Goal: Find specific fact: Find specific fact

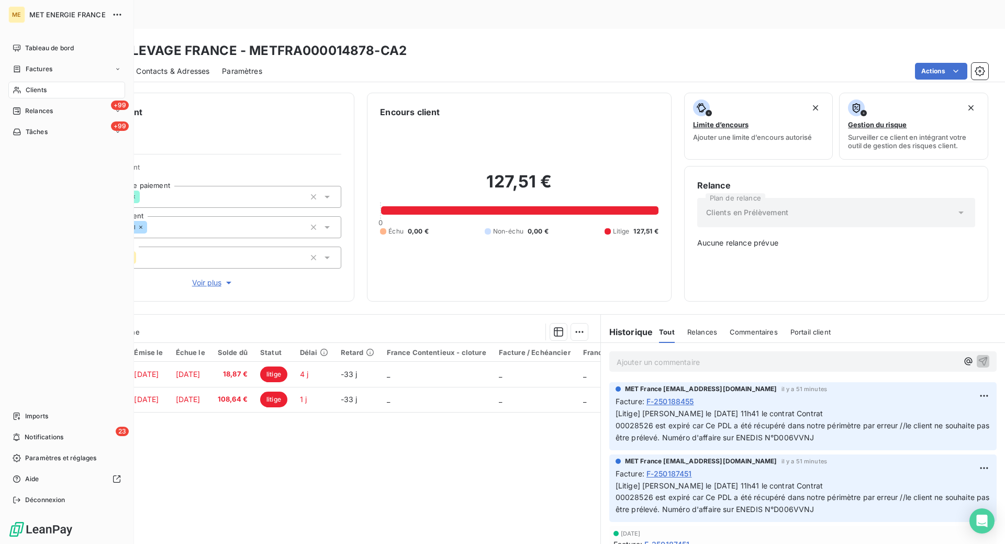
click at [41, 88] on span "Clients" at bounding box center [36, 89] width 21 height 9
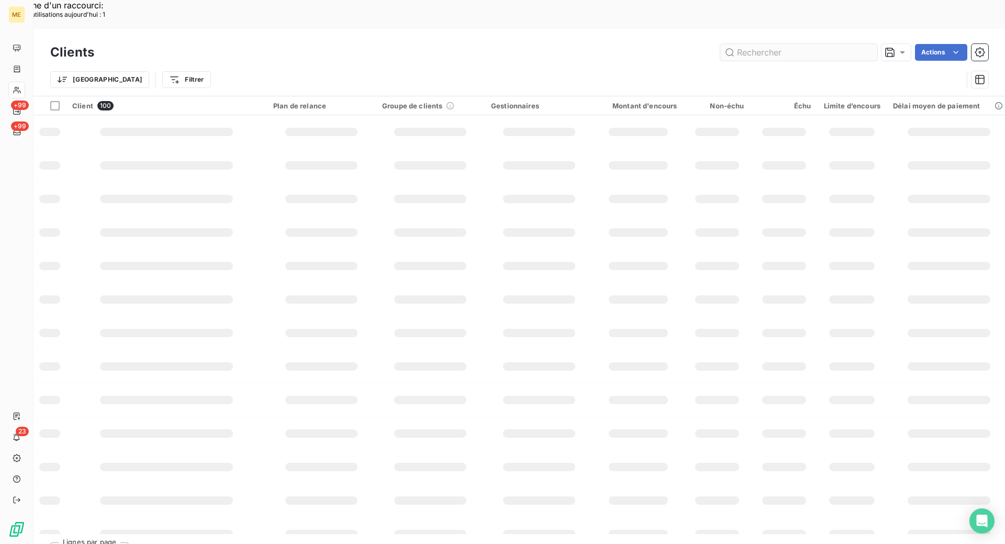
click at [779, 44] on input "text" at bounding box center [798, 52] width 157 height 17
click at [736, 44] on input "METFRA000005565" at bounding box center [798, 52] width 157 height 17
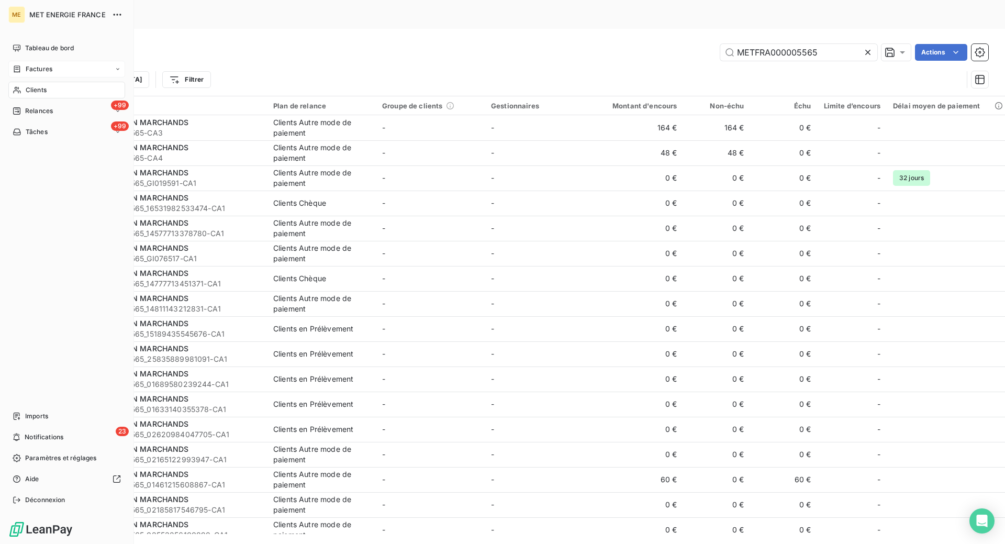
type input "METFRA000005565"
click at [31, 70] on span "Factures" at bounding box center [39, 68] width 27 height 9
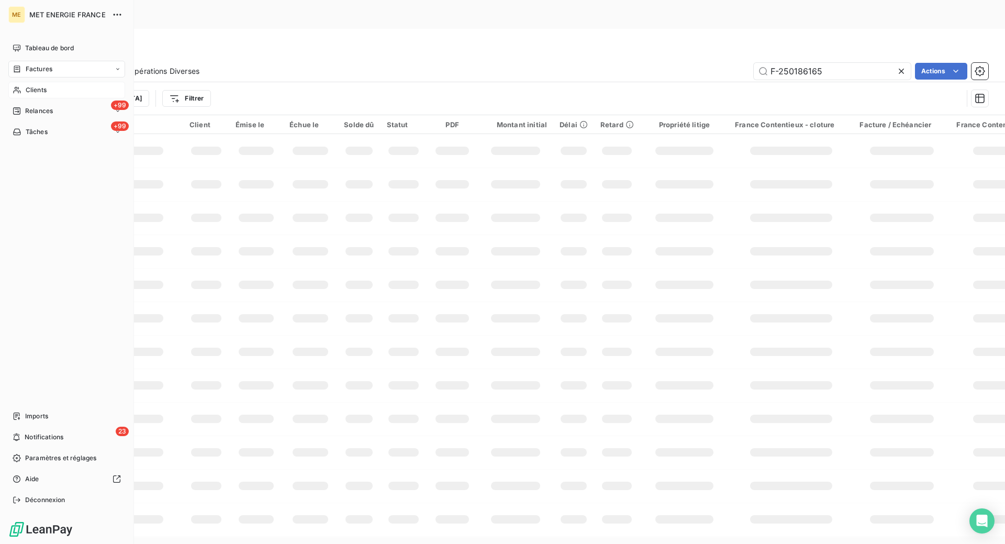
click at [30, 70] on span "Factures" at bounding box center [39, 68] width 27 height 9
click at [38, 152] on span "Clients" at bounding box center [36, 152] width 21 height 9
click at [41, 70] on span "Factures" at bounding box center [39, 68] width 27 height 9
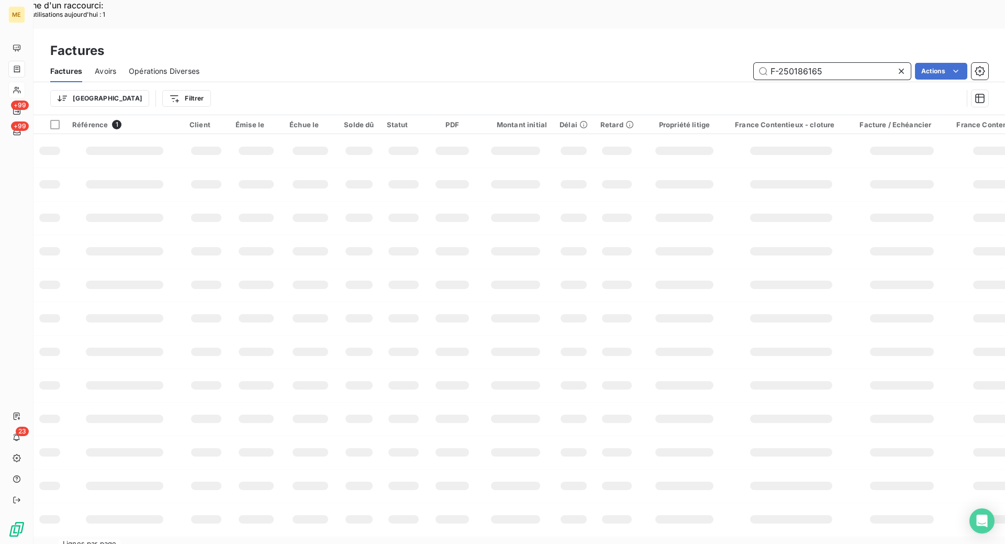
click at [858, 63] on input "F-250186165" at bounding box center [832, 71] width 157 height 17
type input "F-250178606"
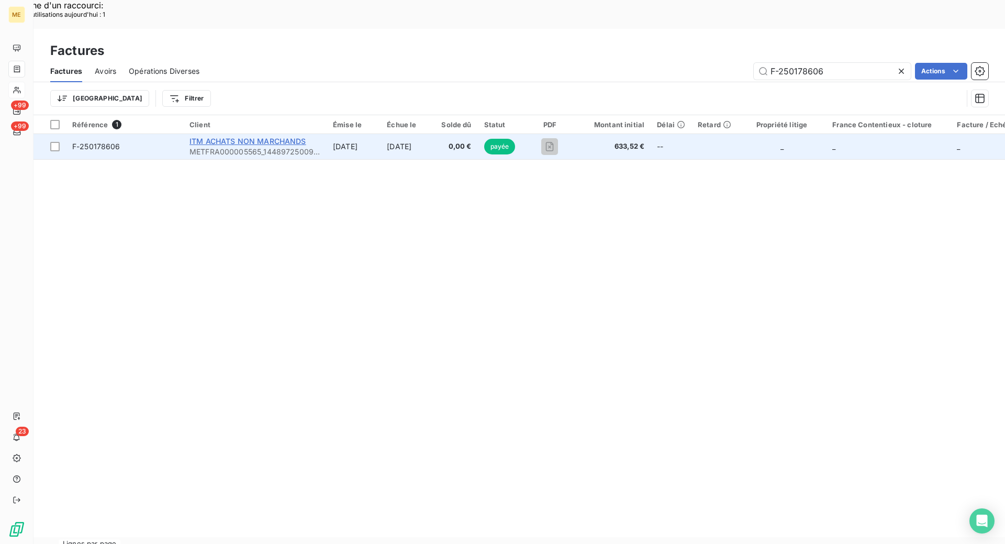
click at [211, 137] on span "ITM ACHATS NON MARCHANDS" at bounding box center [247, 141] width 117 height 9
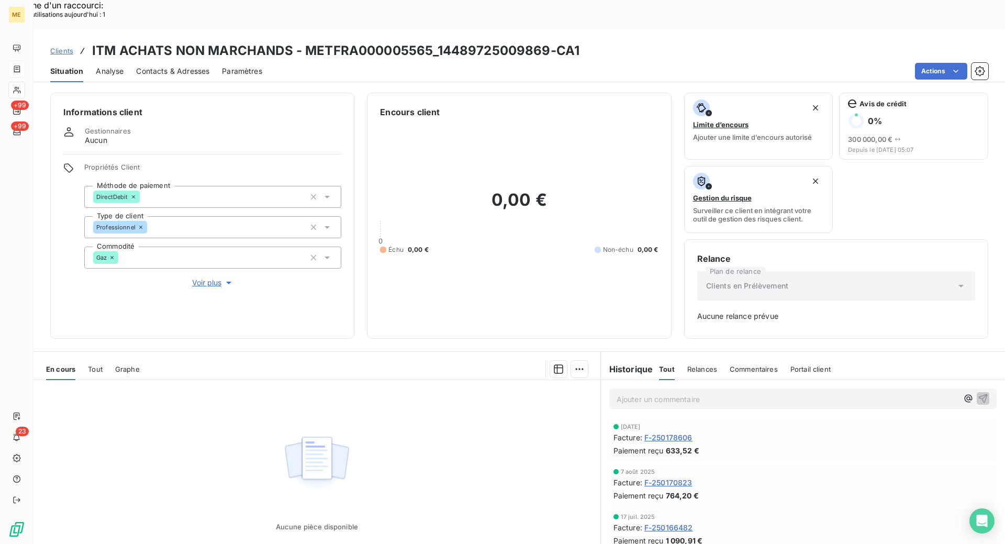
click at [661, 432] on span "F-250178606" at bounding box center [668, 437] width 48 height 11
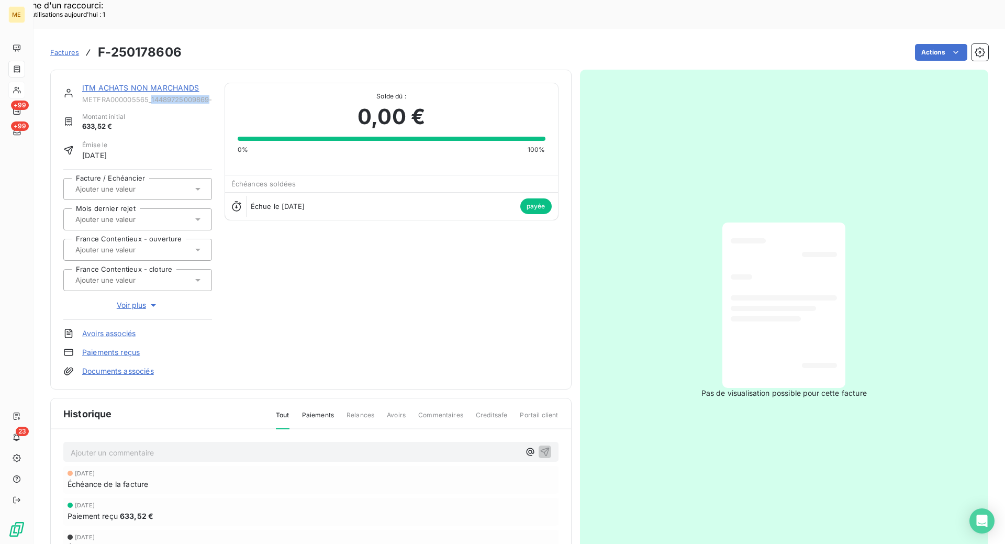
drag, startPoint x: 210, startPoint y: 70, endPoint x: 152, endPoint y: 70, distance: 58.1
click at [152, 95] on span "METFRA000005565_14489725009869-CA1" at bounding box center [147, 99] width 130 height 8
copy span "14489725009869"
drag, startPoint x: 182, startPoint y: 27, endPoint x: 89, endPoint y: 28, distance: 92.1
click at [89, 41] on div "Factures F-250178606 Actions" at bounding box center [519, 52] width 938 height 22
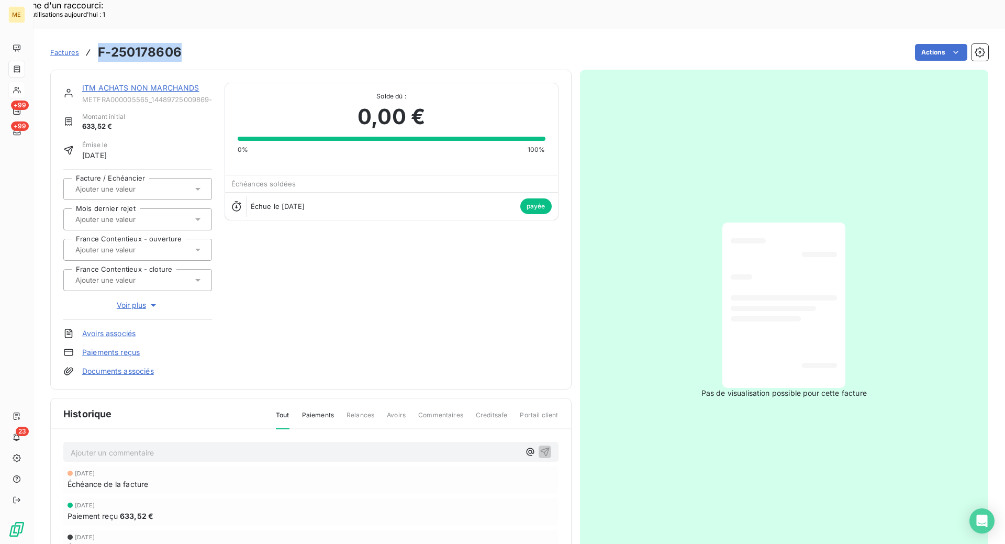
copy h3 "F-250178606"
drag, startPoint x: 150, startPoint y: 70, endPoint x: 79, endPoint y: 68, distance: 71.2
click at [79, 83] on div "ITM ACHATS NON MARCHANDS METFRA000005565_14489725009869-CA1" at bounding box center [137, 93] width 149 height 21
copy span "METFRA000005565_"
drag, startPoint x: 211, startPoint y: 71, endPoint x: 151, endPoint y: 70, distance: 60.2
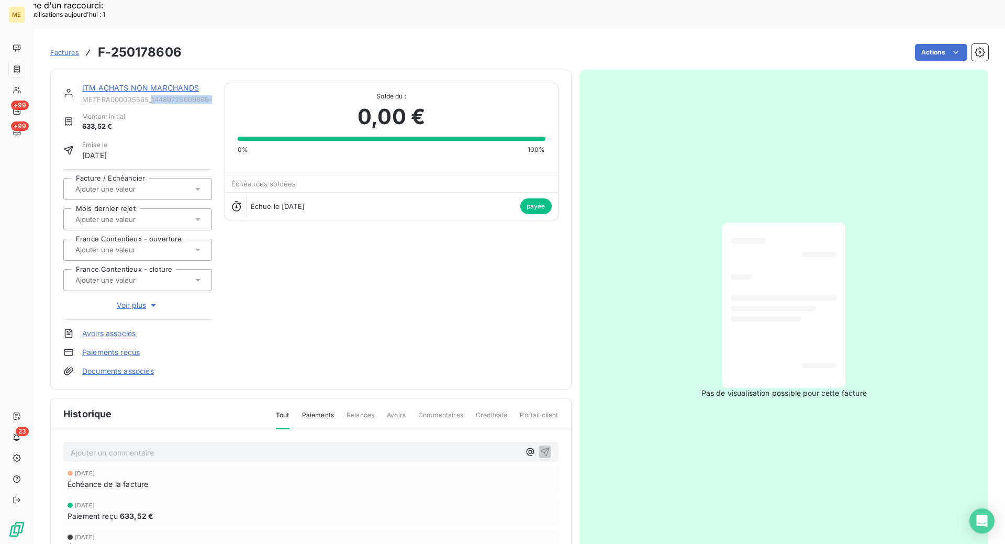
click at [151, 83] on div "ITM ACHATS NON MARCHANDS METFRA000005565_14489725009869-CA1 Montant initial 633…" at bounding box center [310, 230] width 495 height 294
copy span "14489725009869-"
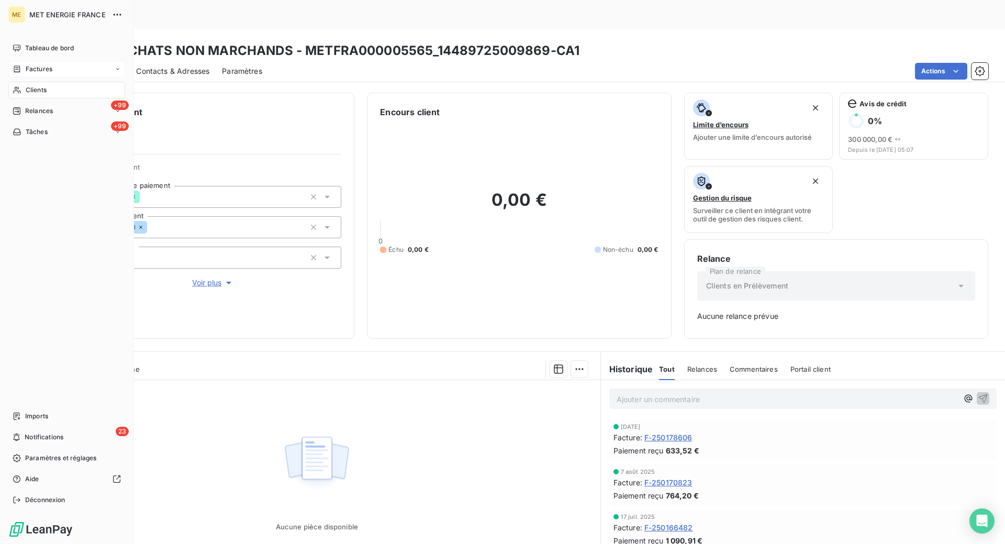
click at [38, 86] on span "Clients" at bounding box center [36, 89] width 21 height 9
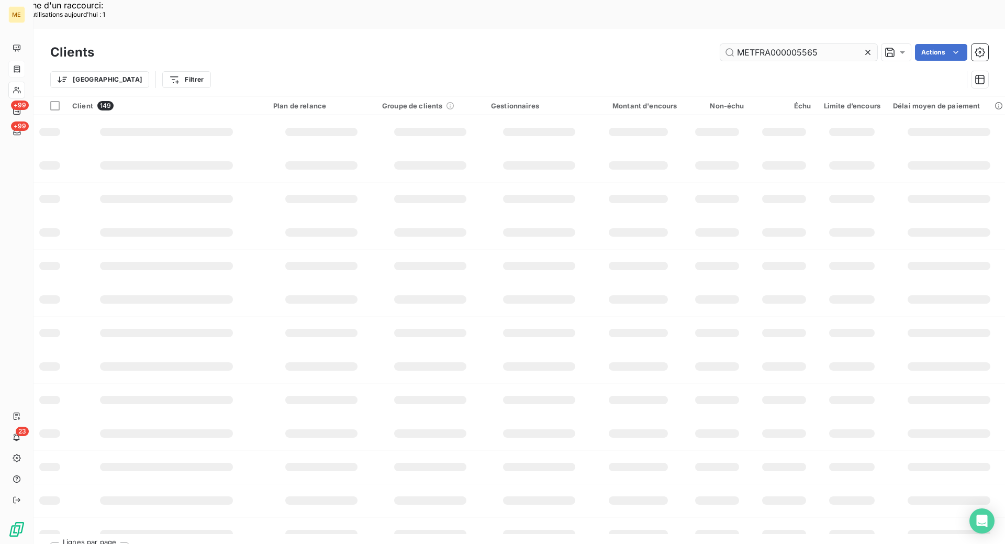
click at [831, 44] on input "METFRA000005565" at bounding box center [798, 52] width 157 height 17
click at [827, 44] on input "METFRA000005565" at bounding box center [798, 52] width 157 height 17
click at [819, 44] on input "METFRA000005565" at bounding box center [798, 52] width 157 height 17
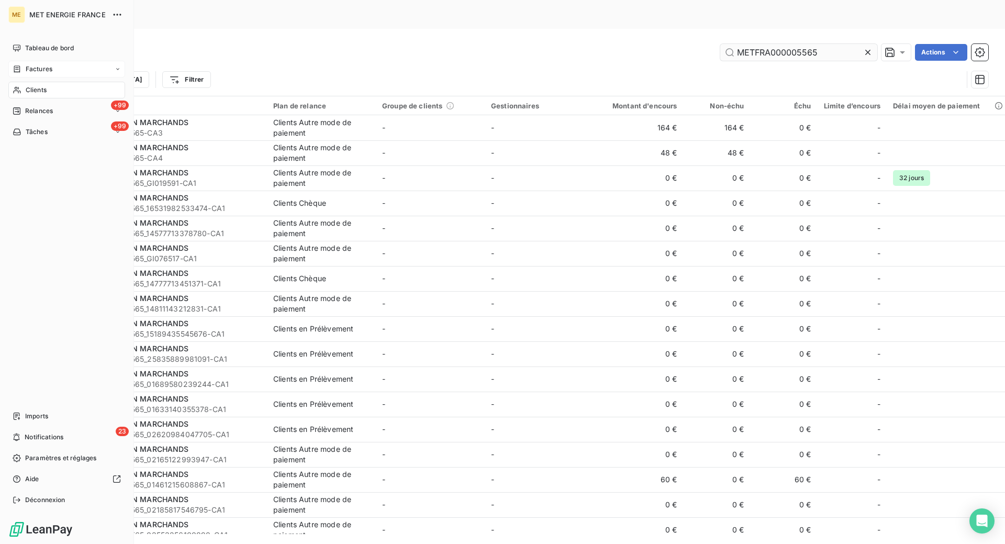
click at [819, 44] on input "METFRA000005565" at bounding box center [798, 52] width 157 height 17
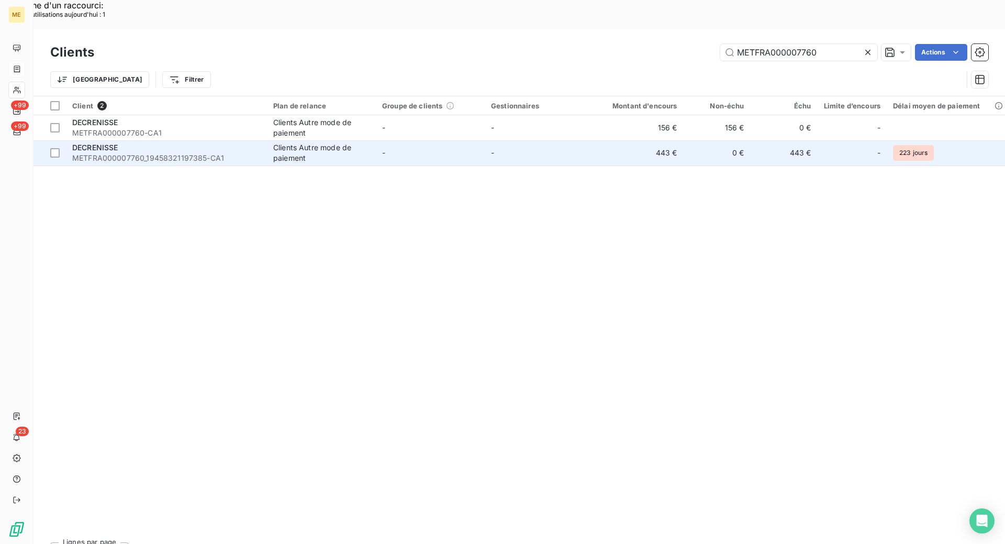
type input "METFRA000007760"
click at [243, 142] on div "DECRENISSE" at bounding box center [166, 147] width 188 height 10
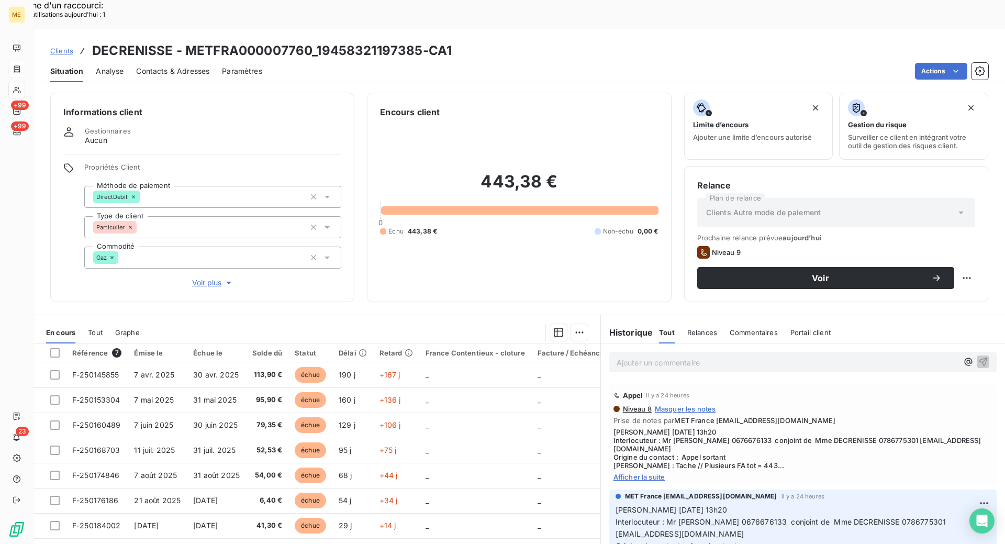
scroll to position [4, 0]
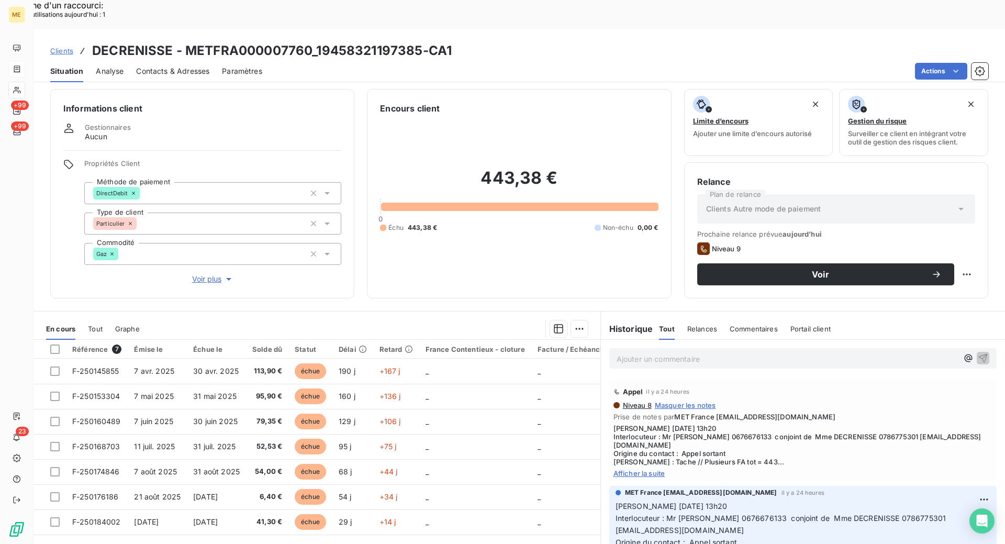
click at [648, 469] on span "Afficher la suite" at bounding box center [802, 473] width 379 height 8
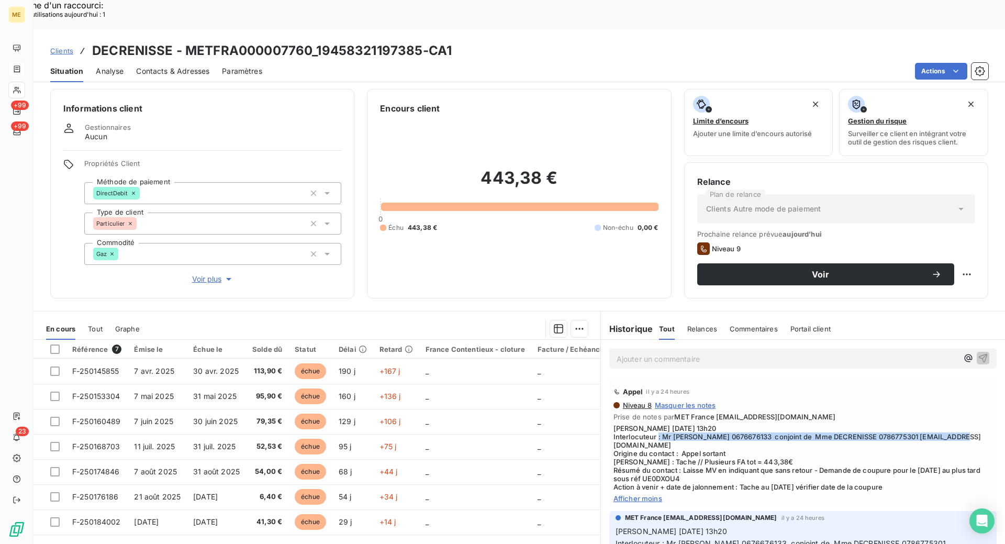
drag, startPoint x: 657, startPoint y: 408, endPoint x: 733, endPoint y: 420, distance: 76.8
click at [731, 424] on span "[PERSON_NAME] [DATE] 13h20 Interlocuteur : Mr [PERSON_NAME] 0676676133 conjoint…" at bounding box center [802, 457] width 379 height 67
copy span "Mr [PERSON_NAME] 0676676133 conjoint de Mme DECRENISSE 0786775301 [EMAIL_ADDRES…"
